Goal: Information Seeking & Learning: Understand process/instructions

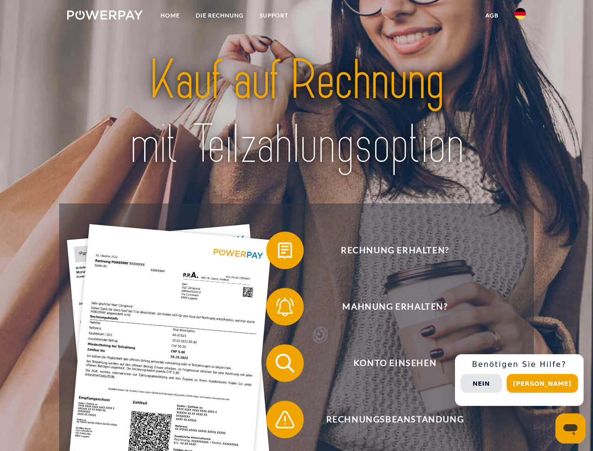
click at [105, 16] on img at bounding box center [105, 14] width 76 height 9
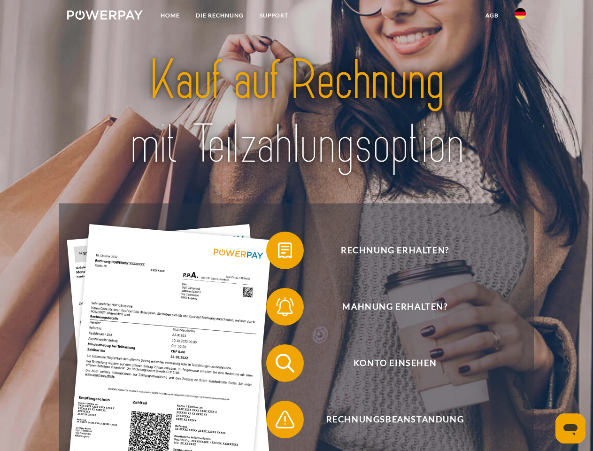
click at [521, 16] on img at bounding box center [520, 13] width 11 height 11
click at [492, 16] on link "agb" at bounding box center [492, 15] width 29 height 17
click at [278, 252] on span at bounding box center [271, 250] width 47 height 47
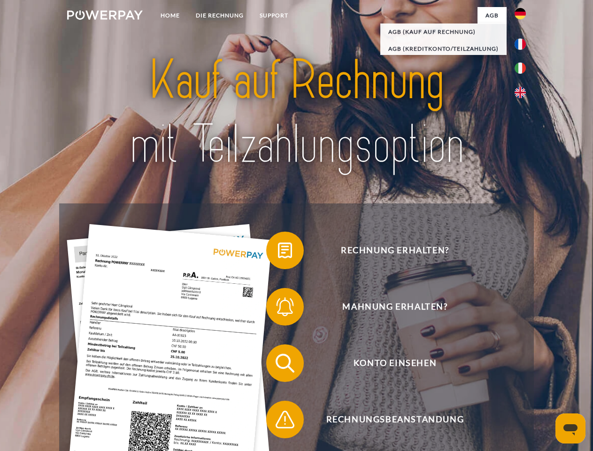
click at [278, 309] on span at bounding box center [271, 306] width 47 height 47
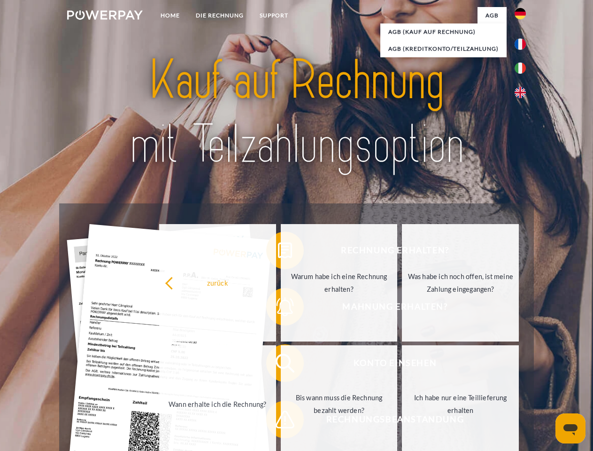
click at [281, 365] on link "Bis wann muss die Rechnung bezahlt werden?" at bounding box center [339, 403] width 117 height 117
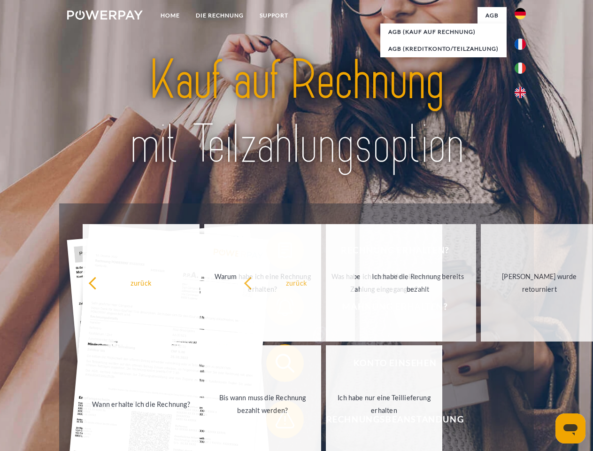
click at [278, 421] on span at bounding box center [271, 419] width 47 height 47
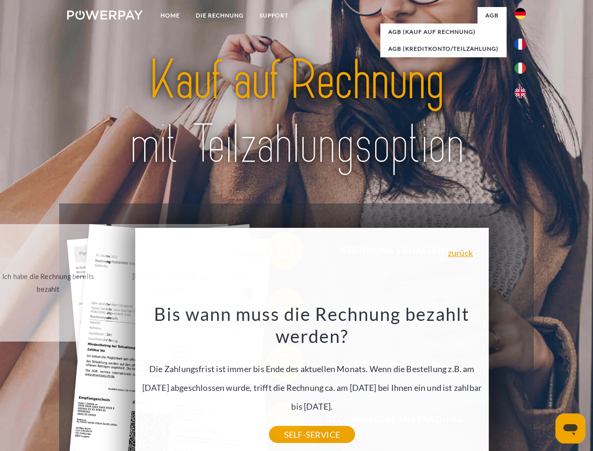
click at [523, 380] on div "Rechnung erhalten? Mahnung erhalten? Konto einsehen" at bounding box center [296, 391] width 475 height 376
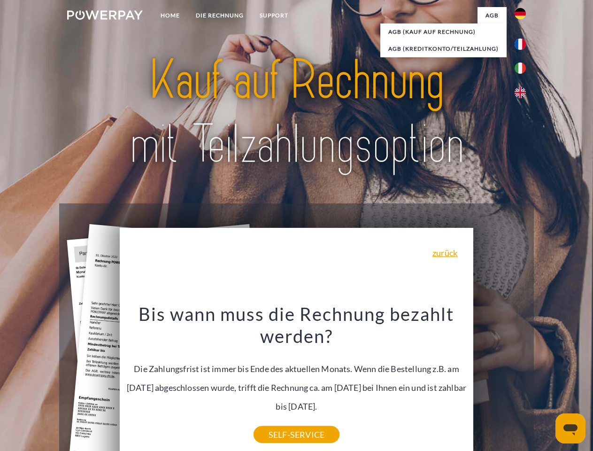
click at [500, 382] on span "Konto einsehen" at bounding box center [395, 363] width 230 height 38
click at [546, 383] on header "Home DIE RECHNUNG SUPPORT" at bounding box center [296, 324] width 593 height 649
